Goal: Task Accomplishment & Management: Complete application form

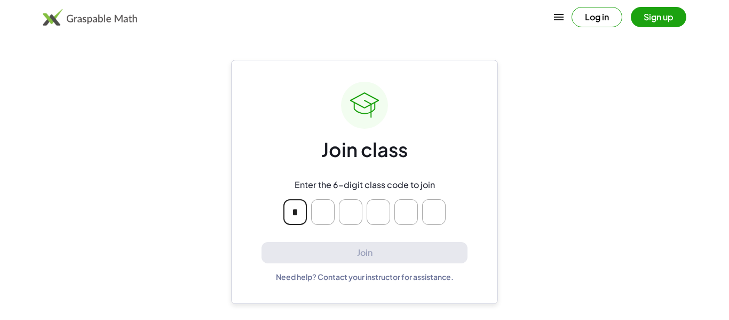
type input "*"
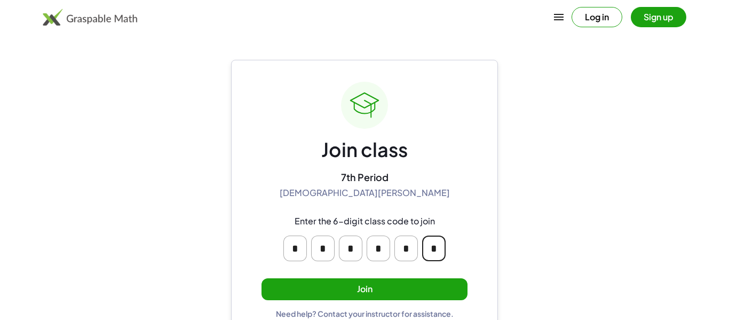
scroll to position [20, 0]
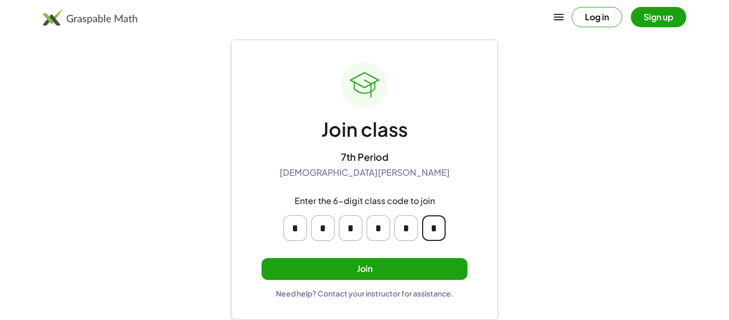
type input "*"
click at [339, 261] on button "Join" at bounding box center [365, 269] width 206 height 22
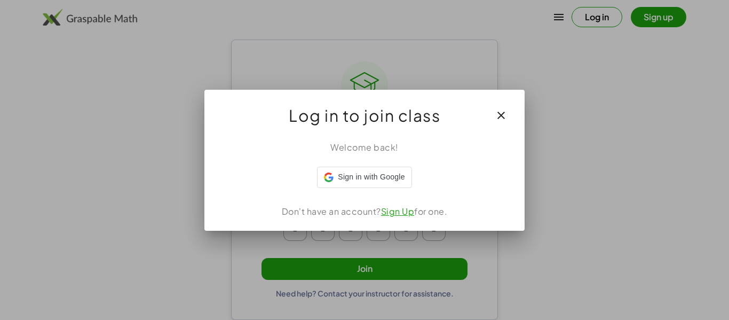
scroll to position [0, 0]
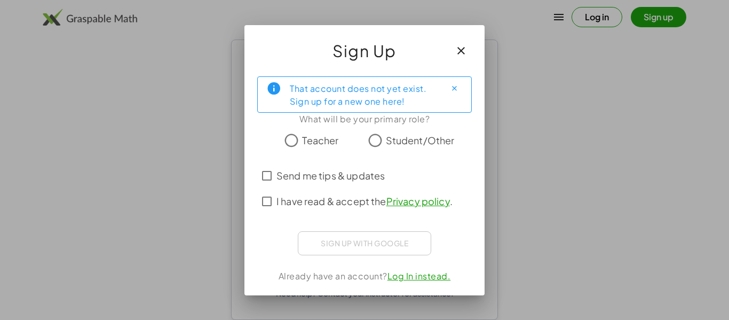
click at [465, 50] on icon "button" at bounding box center [461, 50] width 13 height 13
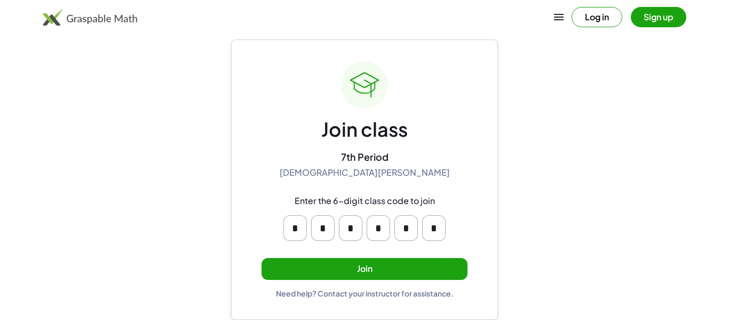
click at [427, 272] on button "Join" at bounding box center [365, 269] width 206 height 22
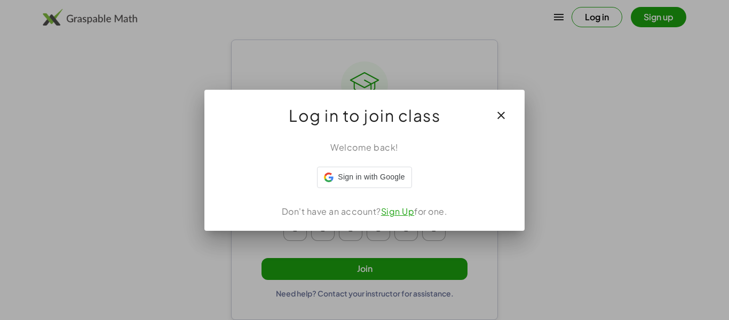
scroll to position [0, 0]
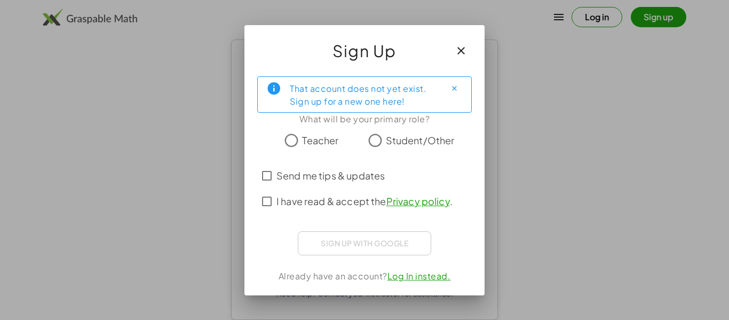
click at [389, 247] on div "Sign up with Google Sign in with Google Sign in with Google. Opens in new tab" at bounding box center [364, 243] width 133 height 24
click at [372, 237] on div "Sign up with Google Sign in with Google Sign in with Google. Opens in new tab" at bounding box center [364, 243] width 133 height 24
click at [397, 140] on span "Student/Other" at bounding box center [420, 140] width 69 height 14
click at [287, 206] on span "I have read & accept the Privacy policy ." at bounding box center [365, 201] width 176 height 14
